Goal: Find contact information: Find contact information

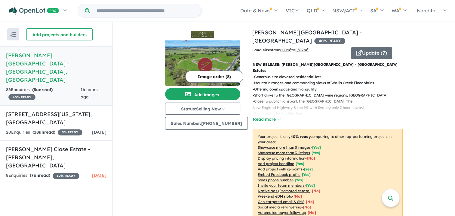
click at [46, 56] on h5 "[PERSON_NAME][GEOGRAPHIC_DATA] - [GEOGRAPHIC_DATA] , [GEOGRAPHIC_DATA]" at bounding box center [56, 67] width 101 height 33
drag, startPoint x: 452, startPoint y: 57, endPoint x: 450, endPoint y: 67, distance: 11.0
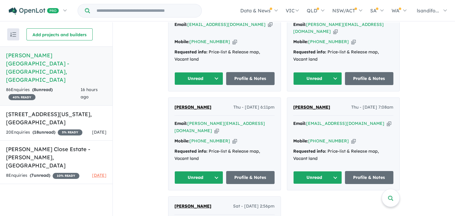
scroll to position [289, 0]
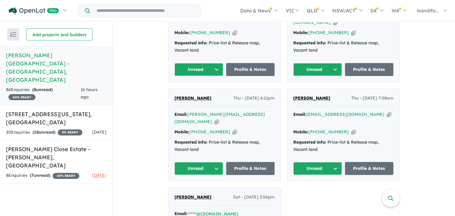
click at [215, 162] on button "Unread" at bounding box center [199, 168] width 49 height 13
click at [203, 189] on button "Assigned" at bounding box center [201, 196] width 52 height 14
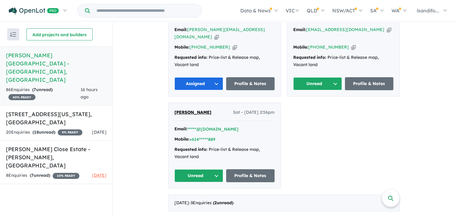
scroll to position [375, 0]
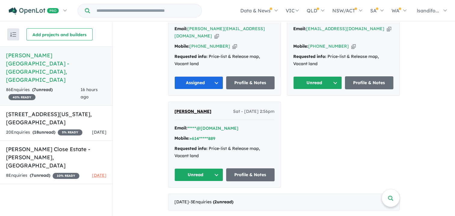
click at [216, 168] on button "Unread" at bounding box center [199, 174] width 49 height 13
click at [199, 196] on button "Assigned" at bounding box center [201, 203] width 52 height 14
click at [234, 199] on strong "( 2 unread)" at bounding box center [223, 201] width 20 height 5
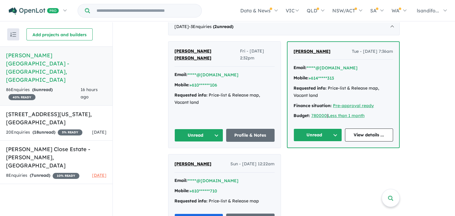
scroll to position [255, 0]
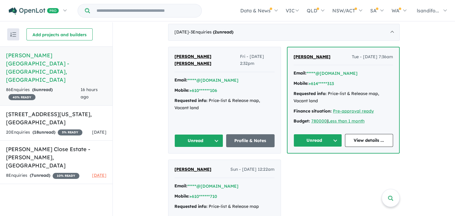
click at [334, 134] on button "Unread" at bounding box center [318, 140] width 48 height 13
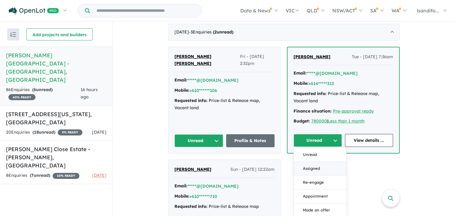
click at [312, 161] on button "Assigned" at bounding box center [320, 168] width 52 height 14
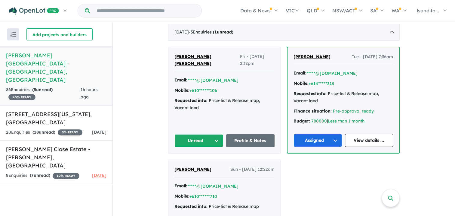
click at [217, 134] on button "Unread" at bounding box center [199, 140] width 49 height 13
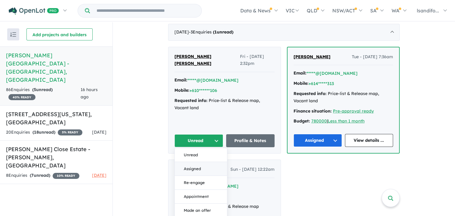
click at [195, 162] on button "Assigned" at bounding box center [201, 169] width 52 height 14
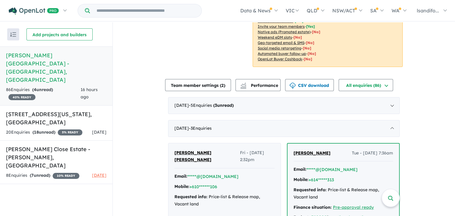
scroll to position [186, 0]
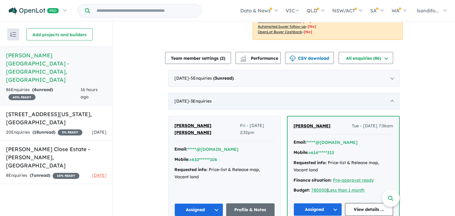
click at [208, 98] on span "- 3 Enquir ies ( 0 unread)" at bounding box center [200, 100] width 23 height 5
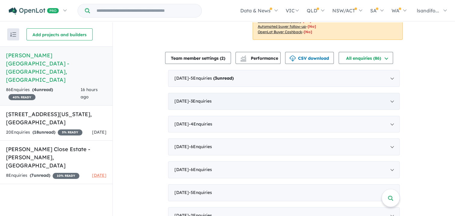
click at [389, 93] on div "[DATE] - 3 Enquir ies ( 0 unread)" at bounding box center [284, 101] width 232 height 17
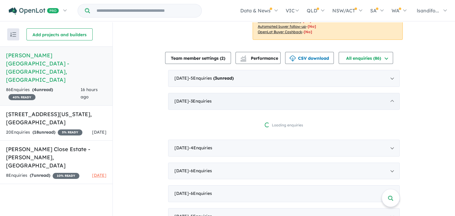
scroll to position [1, 0]
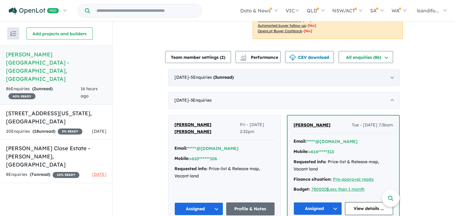
click at [390, 69] on div "[DATE] - 5 Enquir ies ( 3 unread)" at bounding box center [284, 77] width 232 height 17
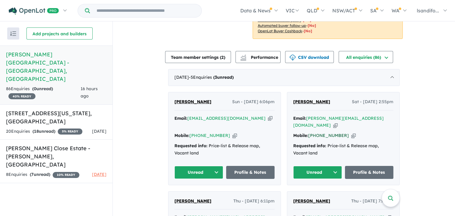
drag, startPoint x: 308, startPoint y: 114, endPoint x: 339, endPoint y: 114, distance: 31.3
click at [339, 132] on div "Mobile: [PHONE_NUMBER] Copied!" at bounding box center [343, 135] width 100 height 7
copy link "[PHONE_NUMBER]"
click at [367, 166] on link "Profile & Notes" at bounding box center [369, 172] width 49 height 13
drag, startPoint x: 187, startPoint y: 102, endPoint x: 230, endPoint y: 105, distance: 43.4
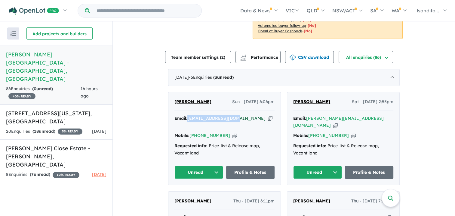
click at [230, 115] on div "Email: [PERSON_NAME][EMAIL_ADDRESS][DOMAIN_NAME] Copied!" at bounding box center [225, 122] width 100 height 14
copy a%20Wallis%20Meadows%20Estate%20-%20East%20Maitland"] "[EMAIL_ADDRESS][DOMAIN_NAME]"
drag, startPoint x: 189, startPoint y: 112, endPoint x: 221, endPoint y: 114, distance: 32.3
click at [221, 132] on div "Mobile: [PHONE_NUMBER] Copied!" at bounding box center [225, 135] width 100 height 7
copy div "[PHONE_NUMBER]"
